Goal: Information Seeking & Learning: Learn about a topic

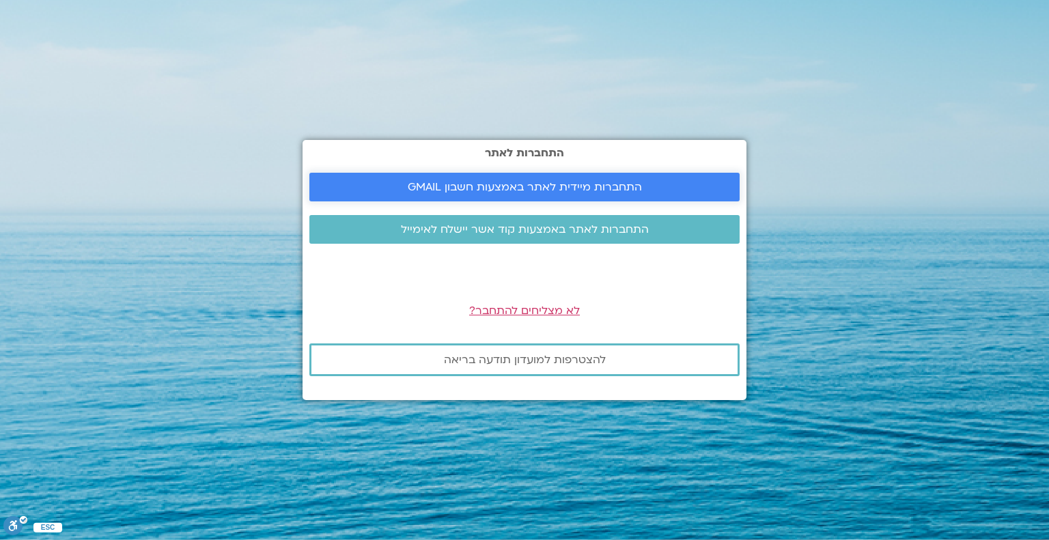
click at [535, 188] on span "התחברות מיידית לאתר באמצעות חשבון GMAIL" at bounding box center [525, 187] width 234 height 12
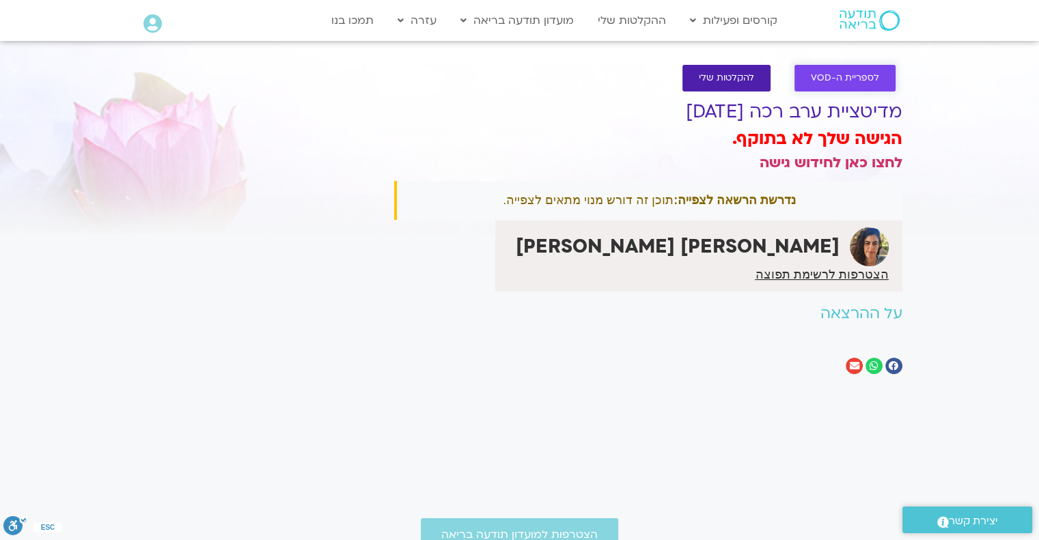
click at [841, 81] on span "לספריית ה-VOD" at bounding box center [845, 78] width 68 height 10
click at [632, 27] on link "ההקלטות שלי" at bounding box center [632, 21] width 82 height 26
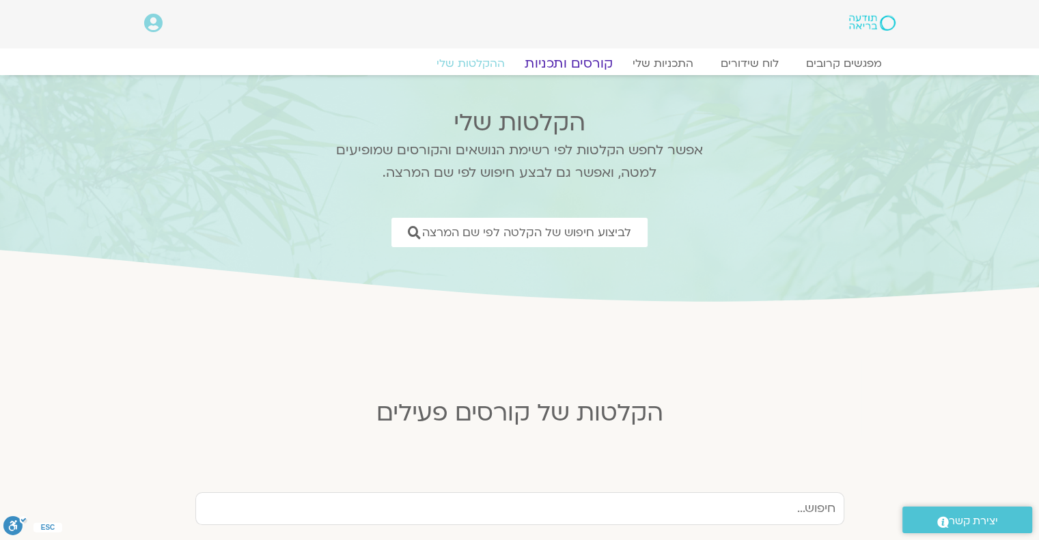
click at [576, 61] on link "קורסים ותכניות" at bounding box center [568, 63] width 120 height 16
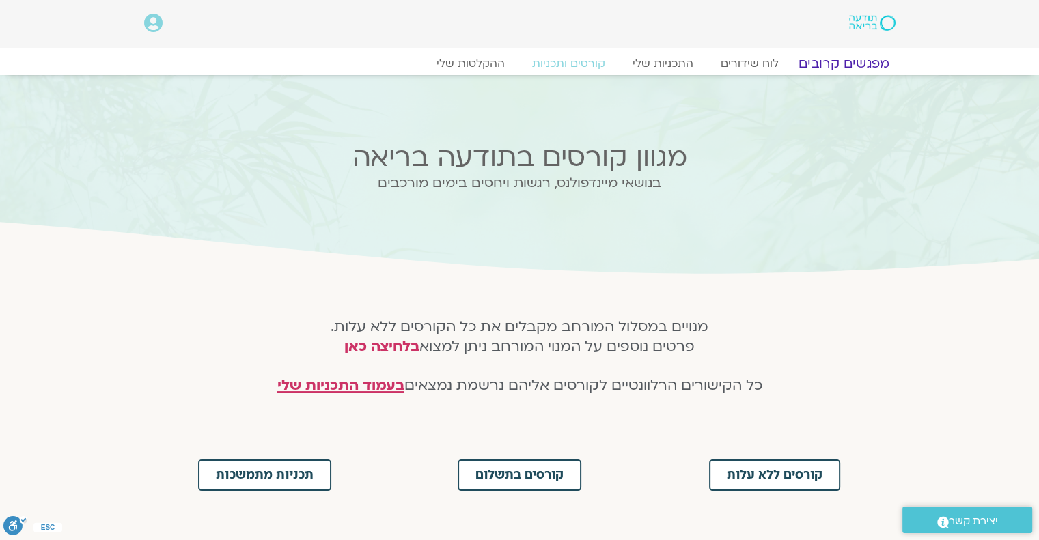
click at [832, 64] on link "מפגשים קרובים" at bounding box center [843, 63] width 124 height 16
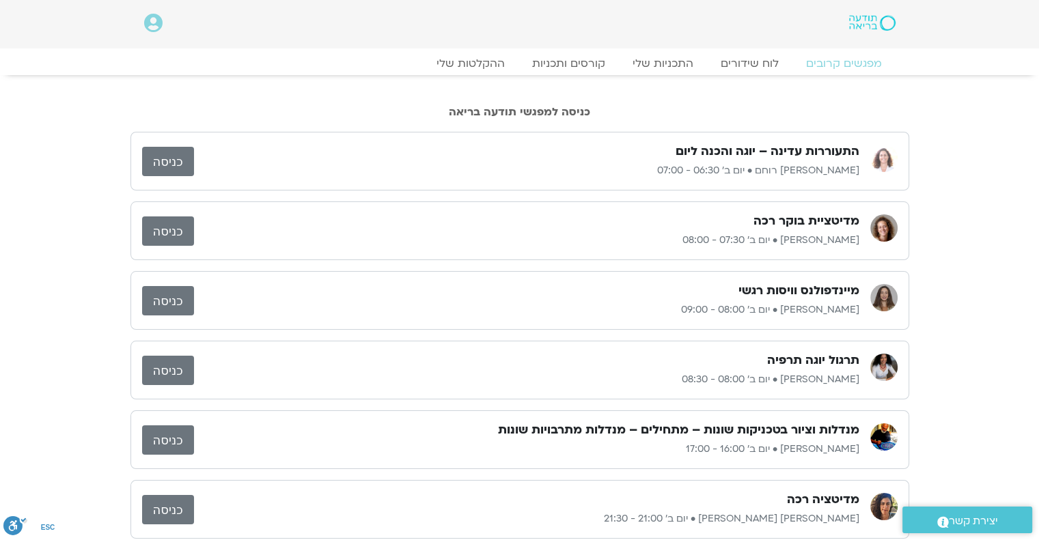
click at [861, 31] on link at bounding box center [835, 23] width 120 height 18
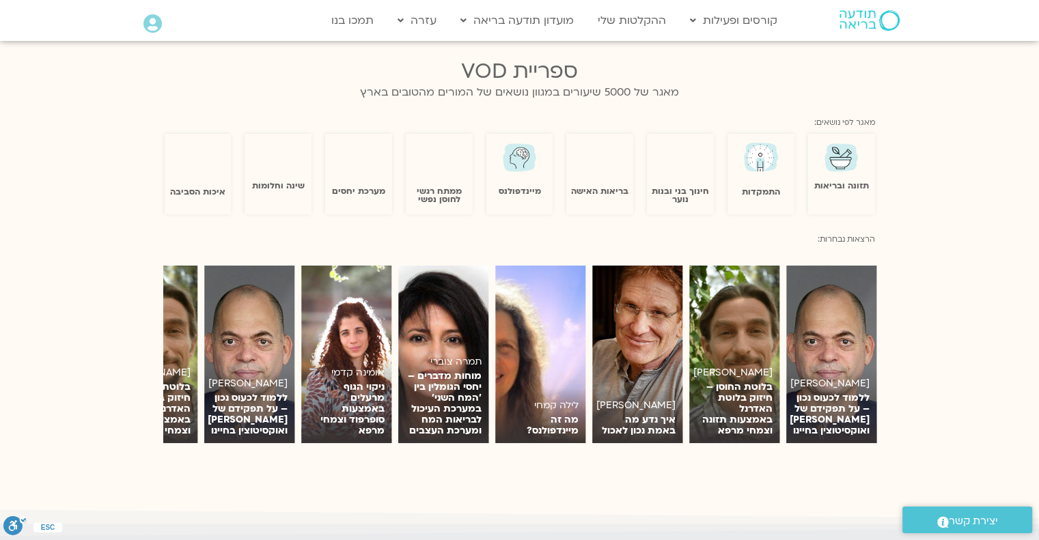
scroll to position [888, 0]
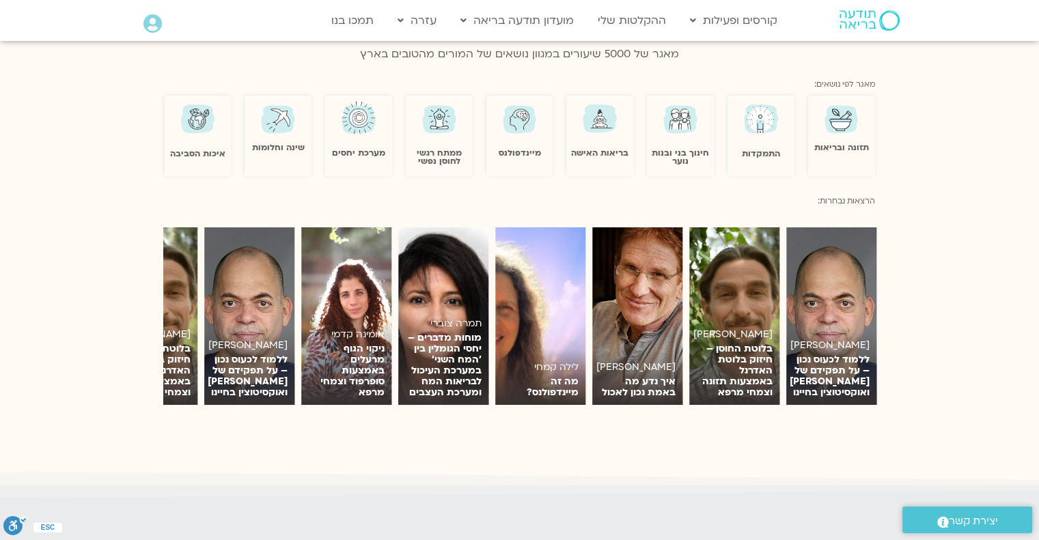
click at [518, 101] on img at bounding box center [520, 118] width 40 height 39
click at [518, 126] on img at bounding box center [520, 118] width 40 height 39
click at [518, 148] on link "מיינדפולנס" at bounding box center [520, 153] width 42 height 11
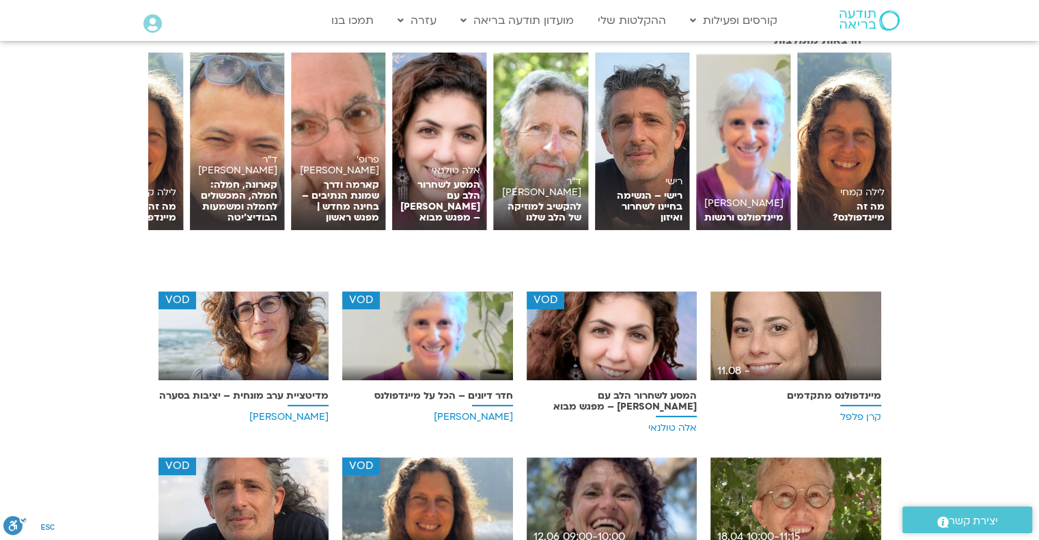
scroll to position [205, 0]
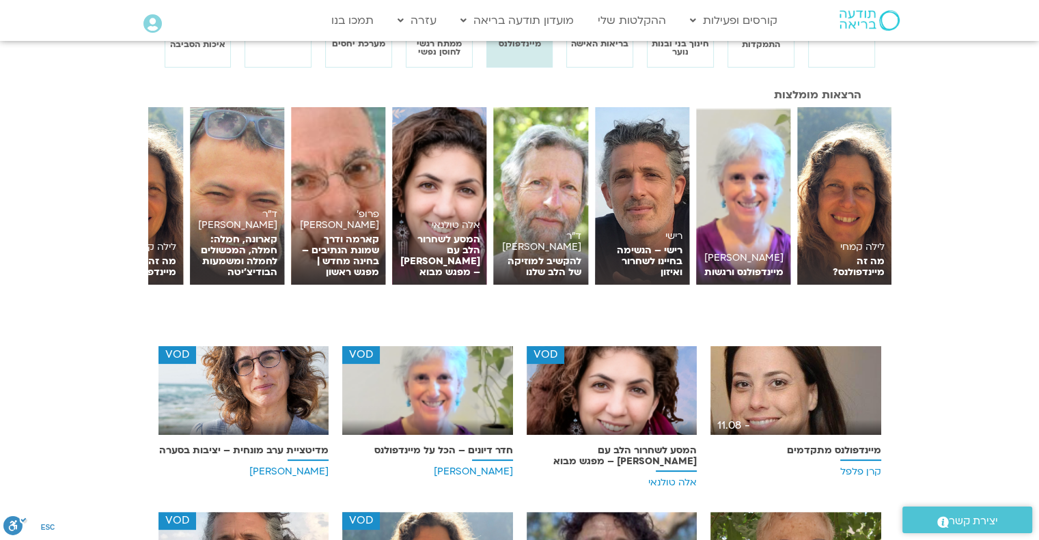
click at [805, 406] on div "- 11.08" at bounding box center [795, 390] width 171 height 89
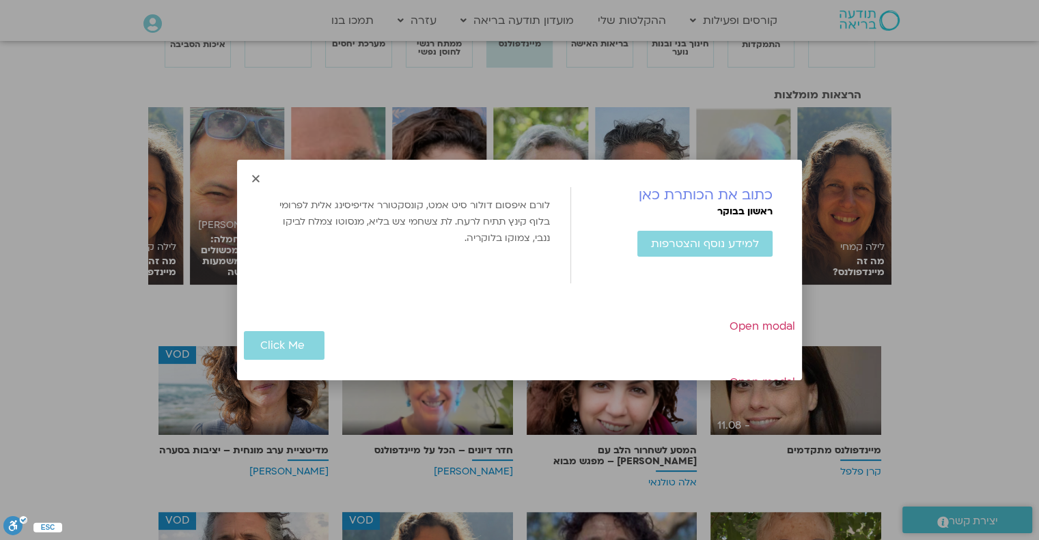
click at [259, 170] on div "כתוב את הכותרת כאן ראשון בבוקר למידע נוסף והצטרפות להוסיף ל Google Calendar בוע…" at bounding box center [519, 270] width 565 height 221
click at [255, 179] on icon "Close" at bounding box center [256, 178] width 10 height 10
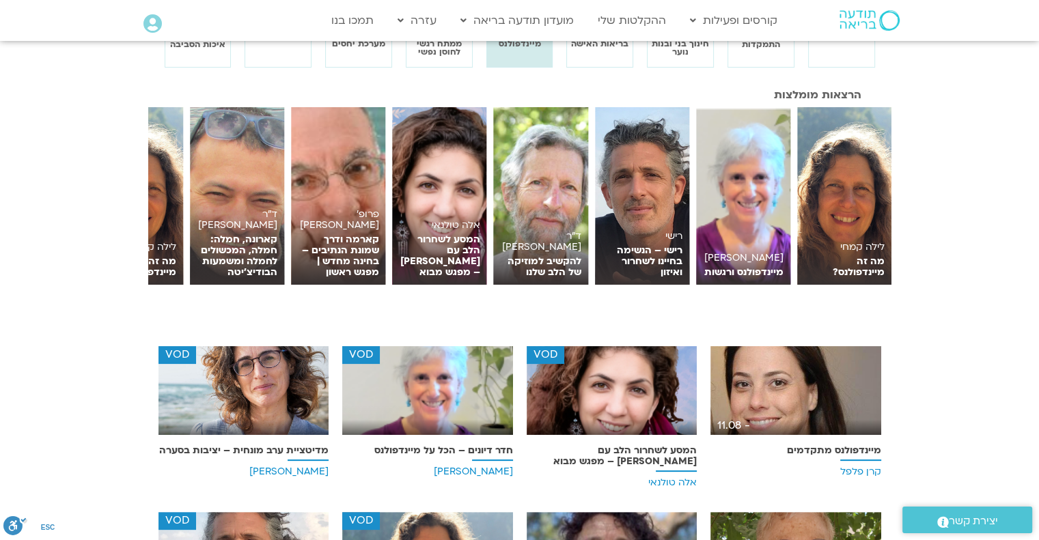
click at [442, 400] on img at bounding box center [427, 395] width 171 height 99
click at [440, 375] on img at bounding box center [427, 395] width 171 height 99
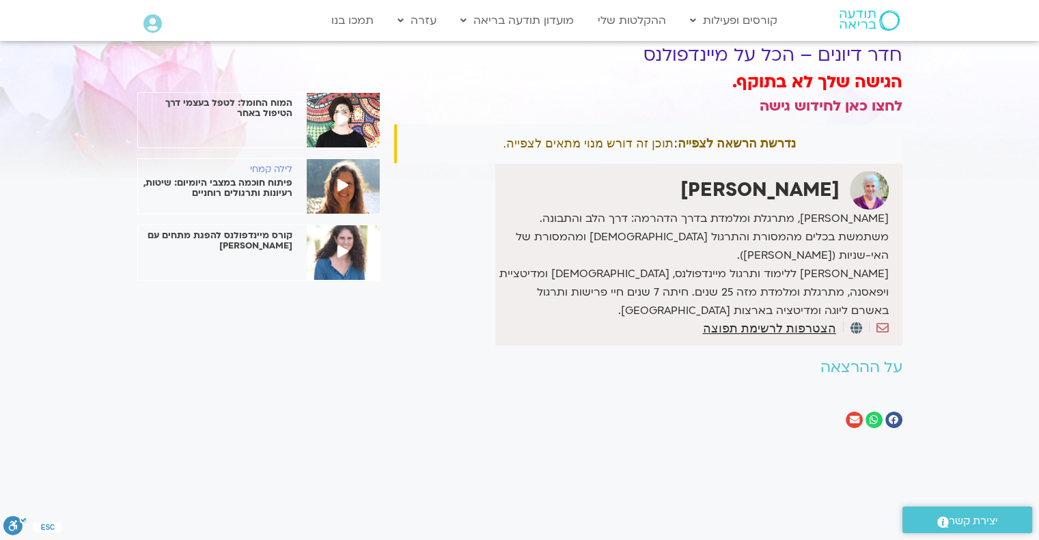
scroll to position [68, 0]
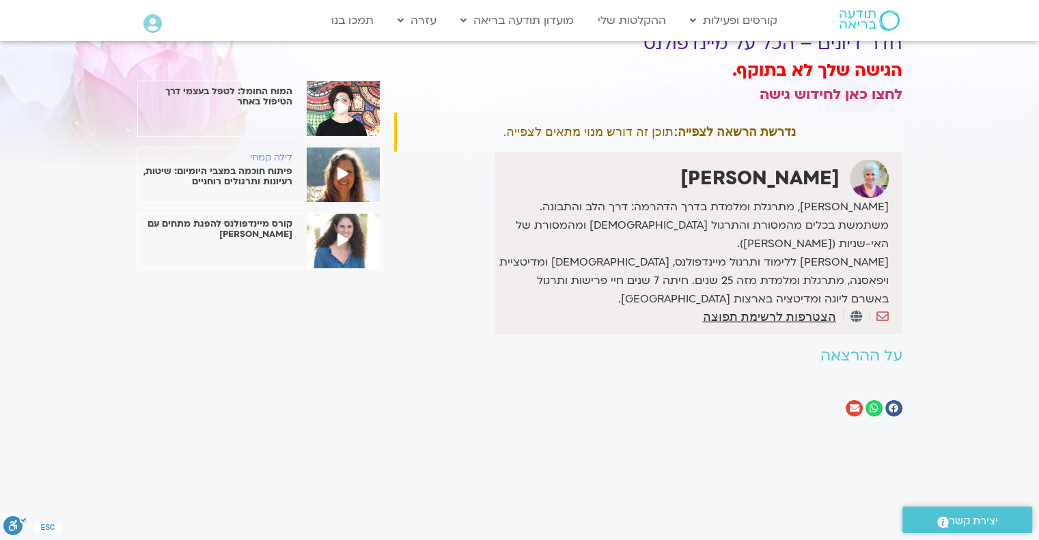
click at [607, 135] on div "נדרשת הרשאה לצפייה: תוכן זה דורש מנוי מתאים לצפייה." at bounding box center [648, 132] width 508 height 39
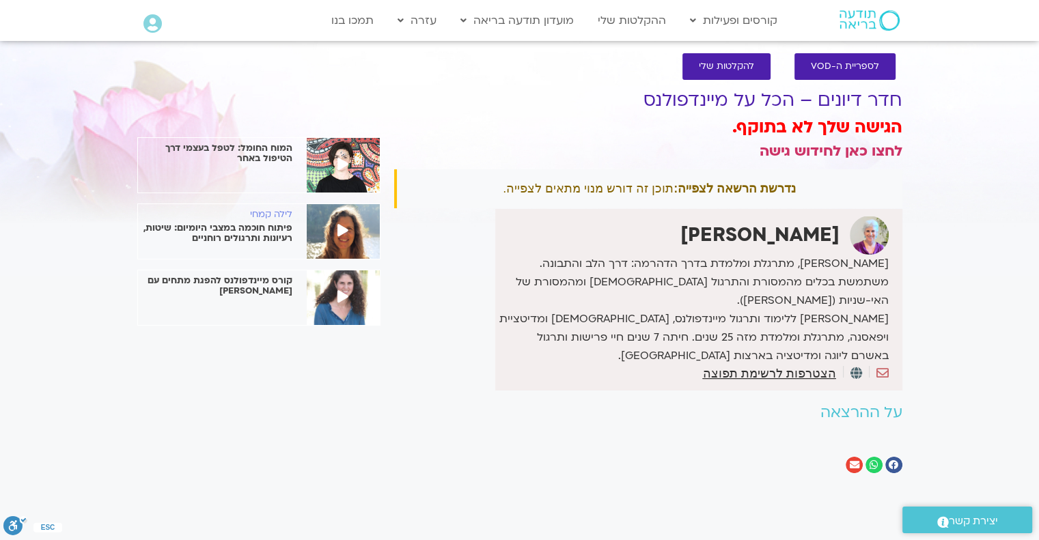
scroll to position [0, 0]
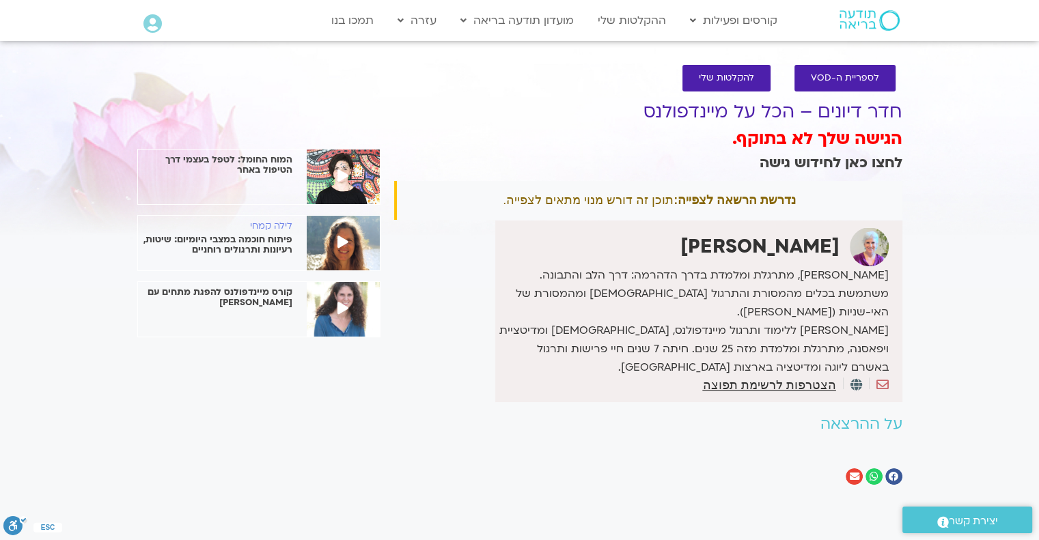
click at [837, 158] on link "לחצו כאן לחידוש גישה" at bounding box center [831, 163] width 143 height 20
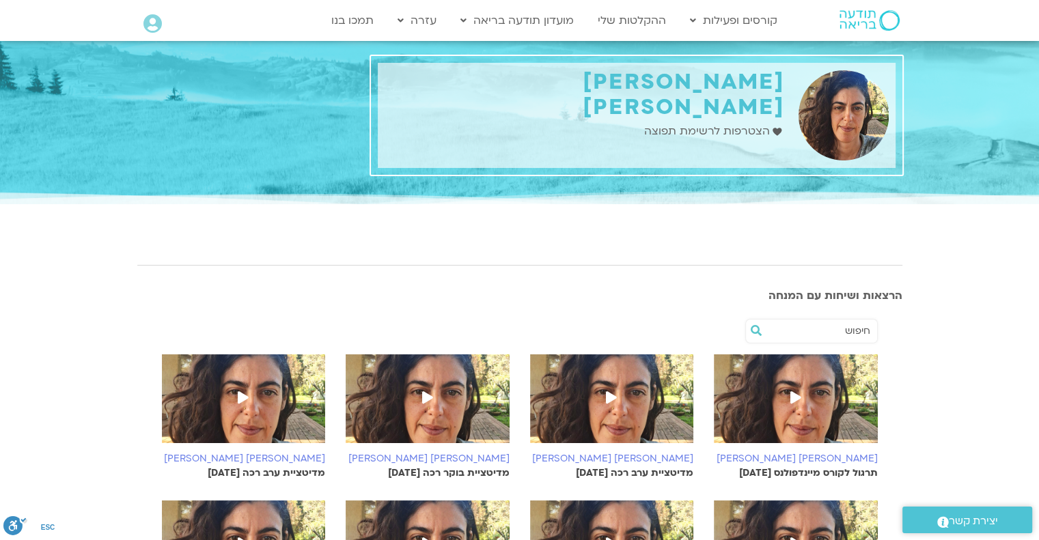
click at [846, 103] on img at bounding box center [843, 116] width 90 height 92
click at [764, 92] on h1 "[PERSON_NAME] [PERSON_NAME]" at bounding box center [585, 95] width 400 height 51
click at [680, 122] on span "הצטרפות לרשימת תפוצה" at bounding box center [707, 131] width 129 height 18
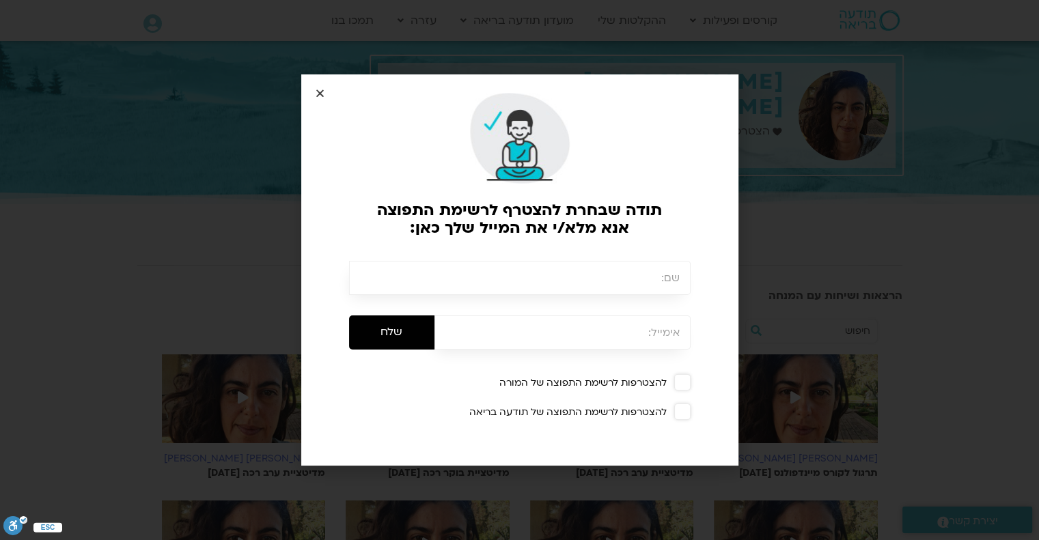
click at [318, 94] on icon "Close" at bounding box center [320, 93] width 10 height 10
